Goal: Information Seeking & Learning: Learn about a topic

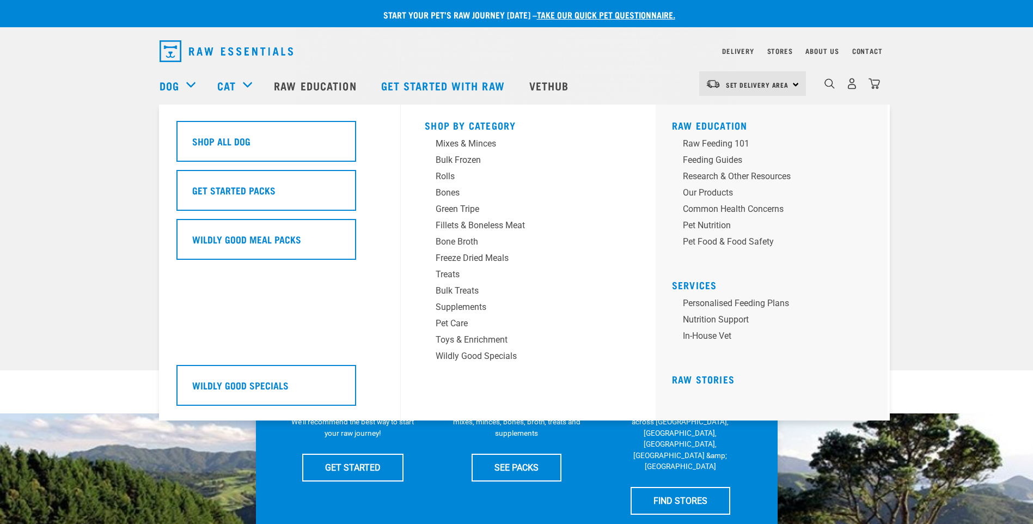
click at [188, 88] on div "Dog" at bounding box center [183, 86] width 47 height 44
click at [476, 195] on div "Bones" at bounding box center [521, 192] width 170 height 13
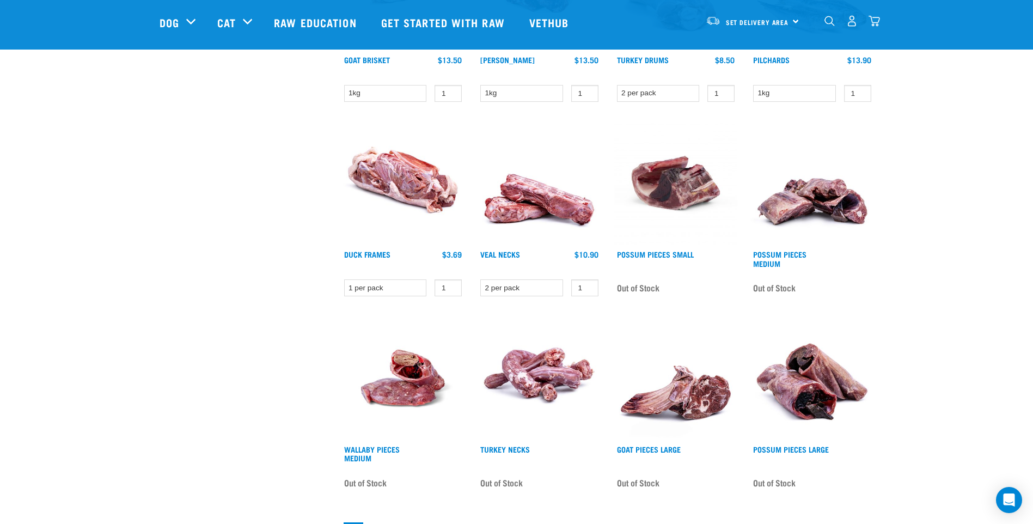
scroll to position [817, 0]
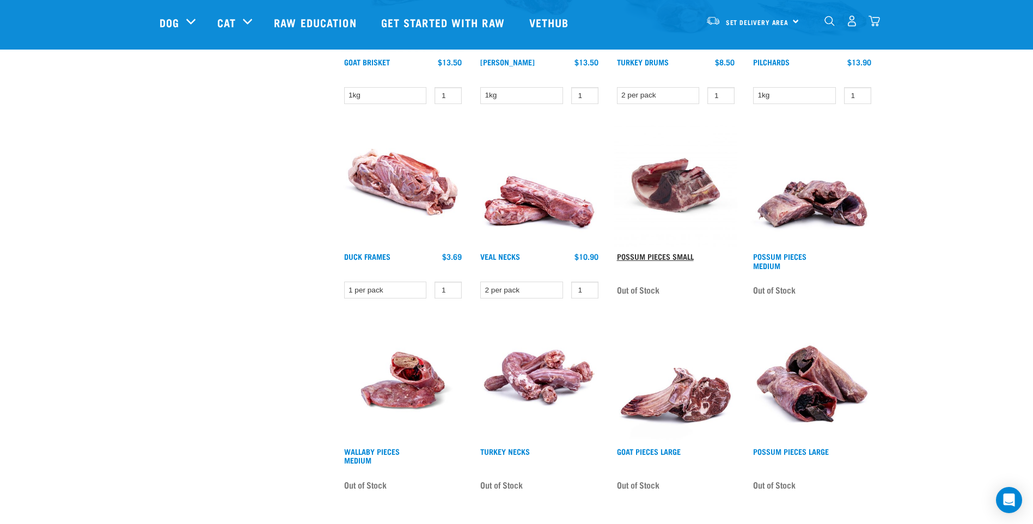
click at [661, 254] on link "Possum Pieces Small" at bounding box center [655, 256] width 77 height 4
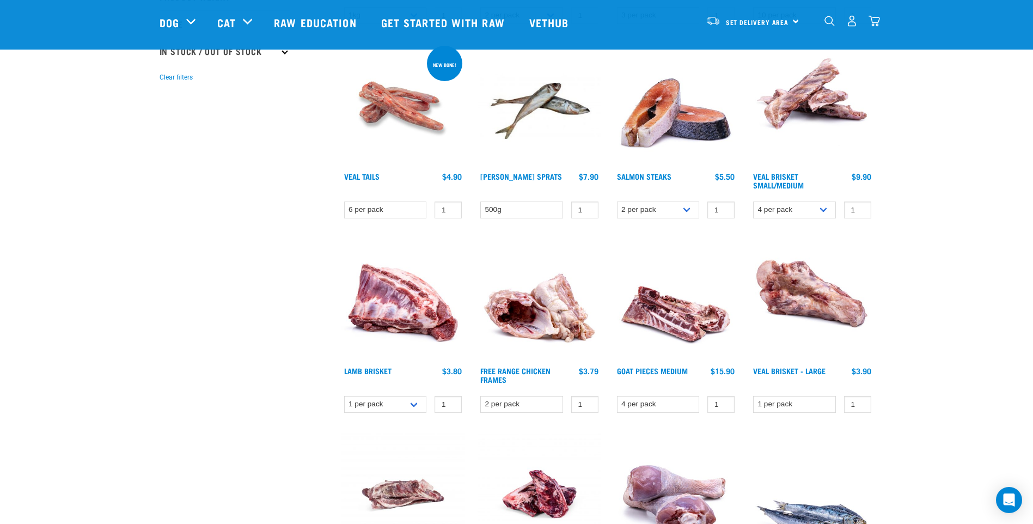
scroll to position [352, 0]
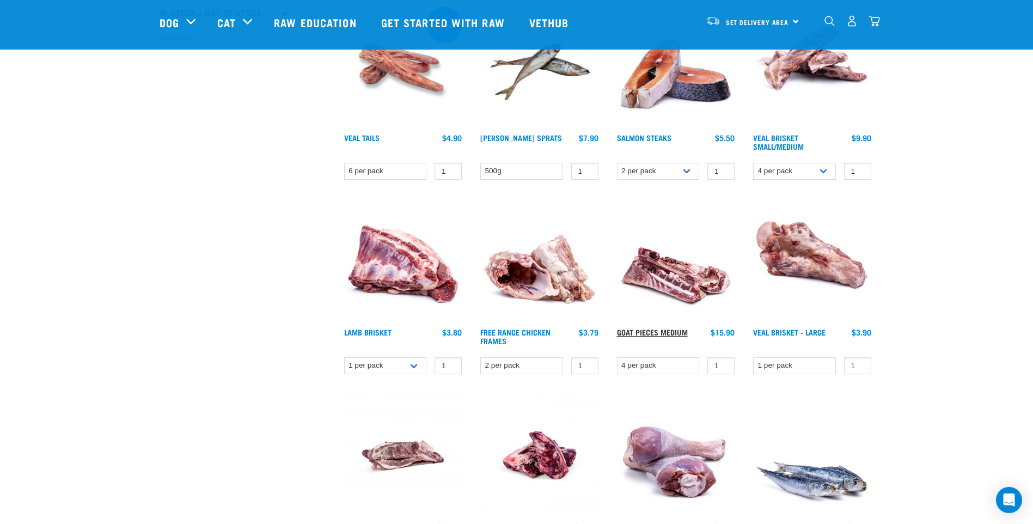
click at [645, 330] on link "Goat Pieces Medium" at bounding box center [652, 332] width 71 height 4
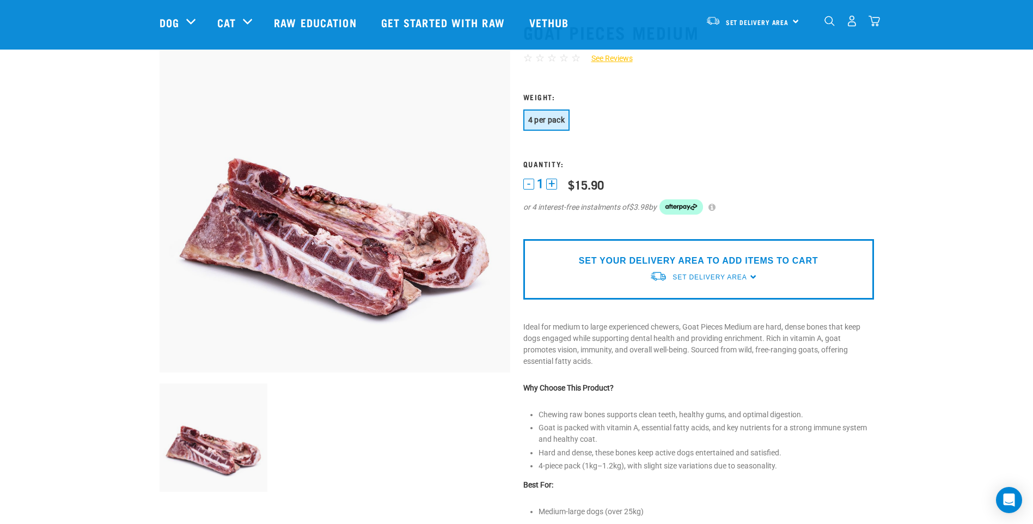
scroll to position [163, 0]
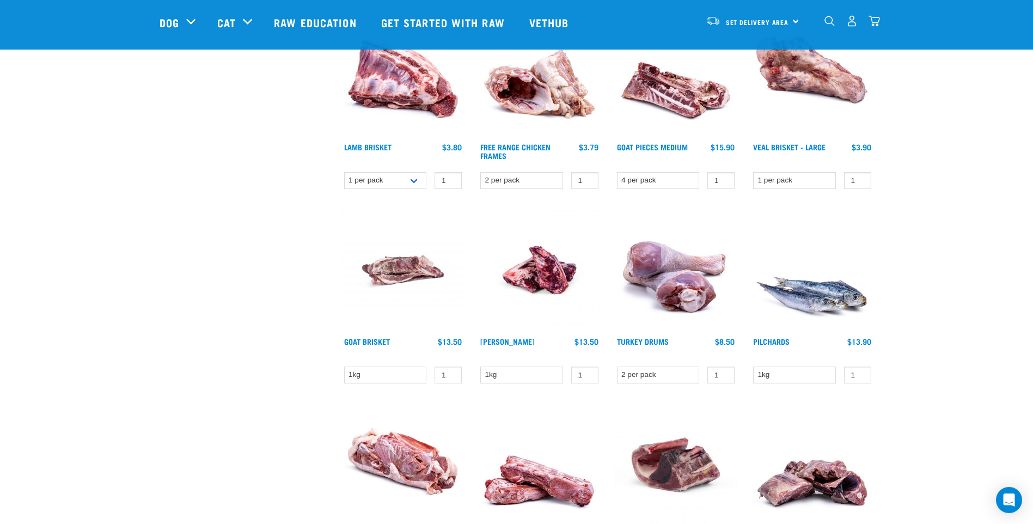
scroll to position [545, 0]
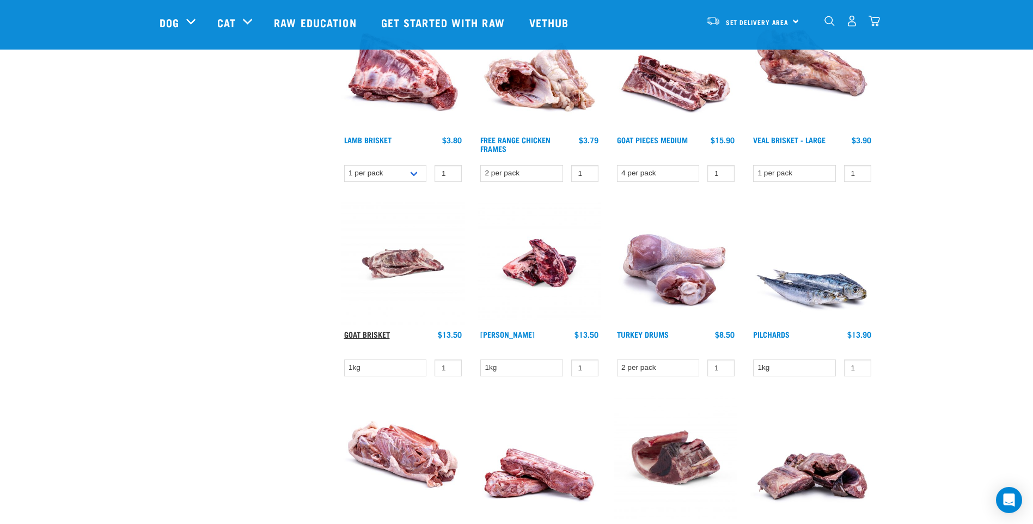
click at [376, 336] on link "Goat Brisket" at bounding box center [367, 334] width 46 height 4
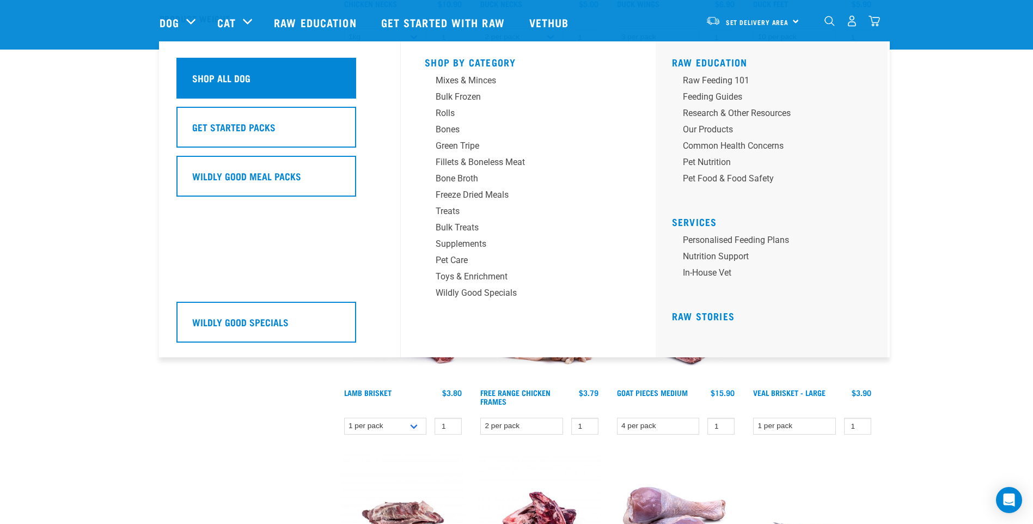
scroll to position [272, 0]
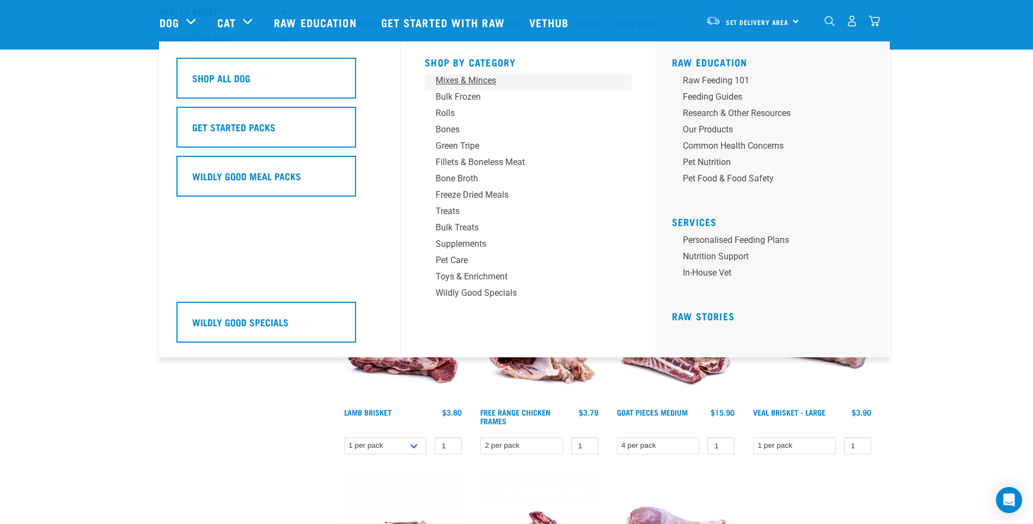
click at [473, 84] on div "Mixes & Minces" at bounding box center [521, 80] width 170 height 13
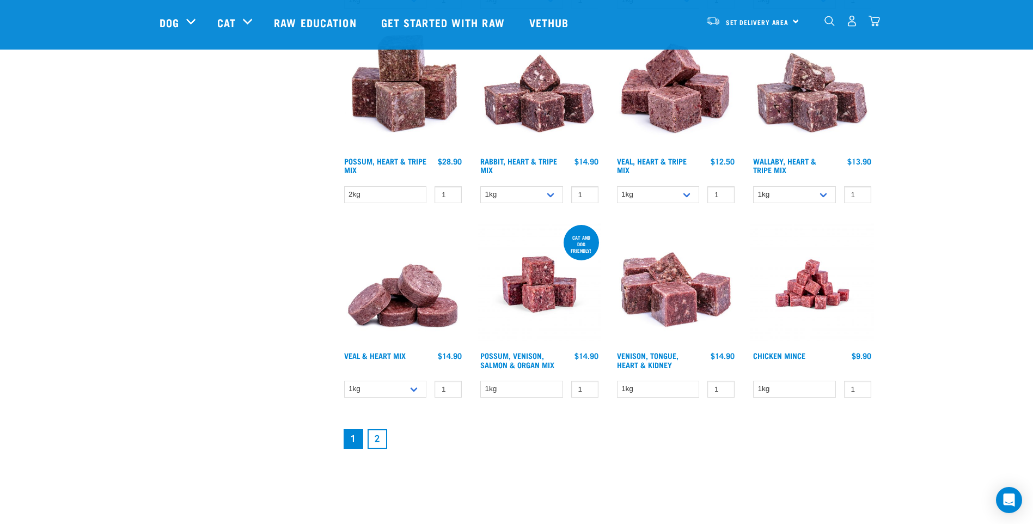
scroll to position [1307, 0]
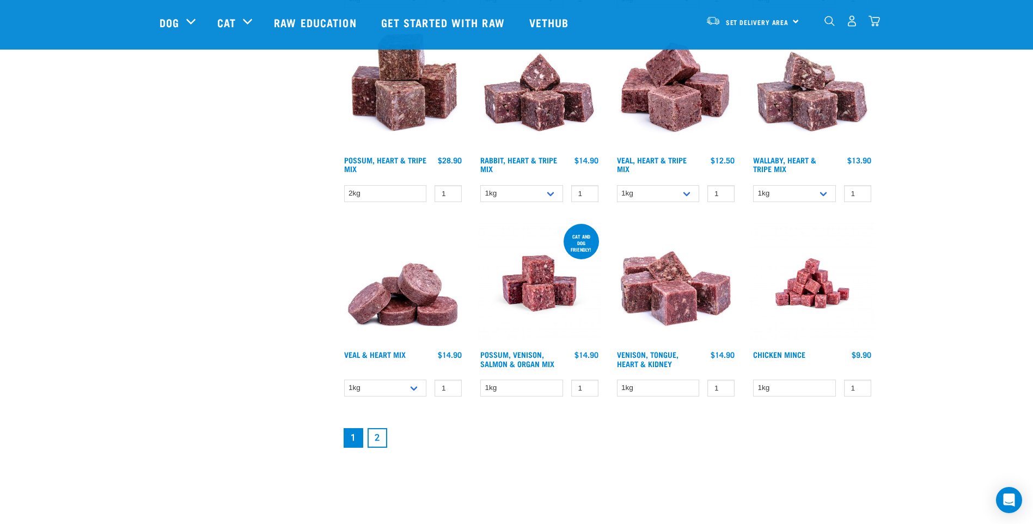
click at [378, 438] on link "2" at bounding box center [378, 438] width 20 height 20
